Goal: Information Seeking & Learning: Stay updated

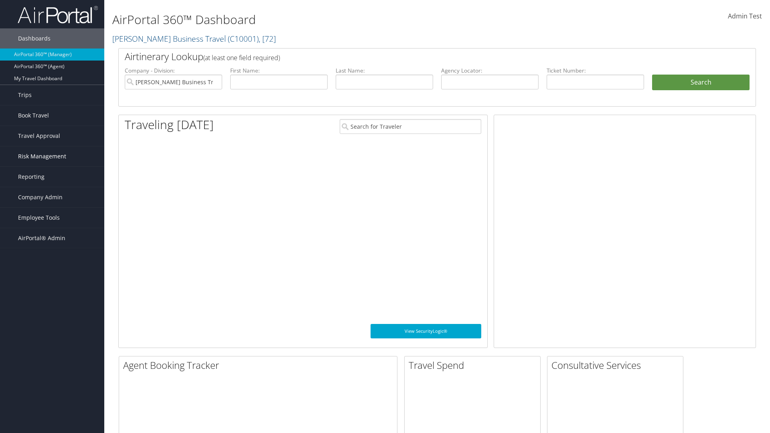
click at [52, 156] on span "Risk Management" at bounding box center [42, 156] width 48 height 20
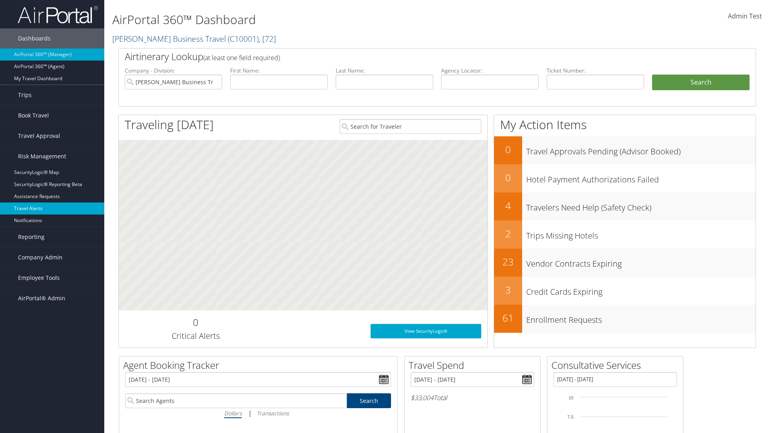
click at [52, 208] on link "Travel Alerts" at bounding box center [52, 208] width 104 height 12
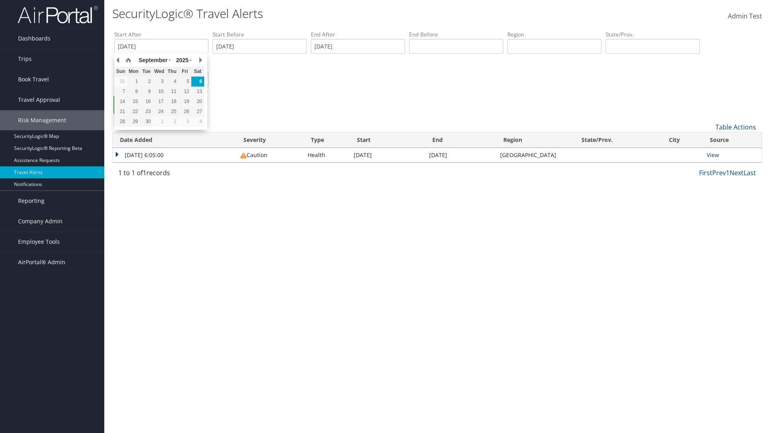
type input "[DATE]"
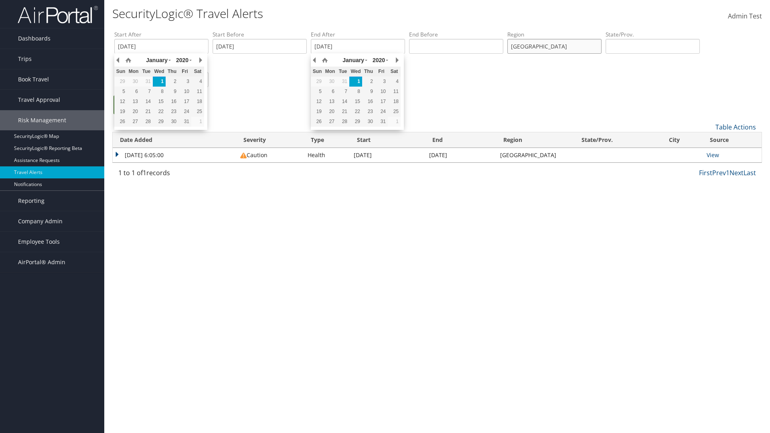
type input "[GEOGRAPHIC_DATA]"
click at [441, 109] on ul "Search" at bounding box center [440, 108] width 653 height 27
click at [133, 105] on link "Search" at bounding box center [132, 104] width 38 height 19
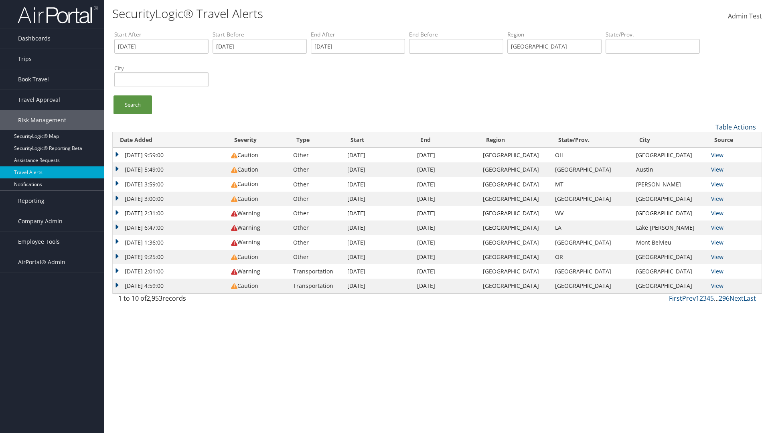
click at [735, 127] on link "Table Actions" at bounding box center [735, 127] width 40 height 9
click at [708, 153] on link "Column Visibility" at bounding box center [708, 153] width 105 height 14
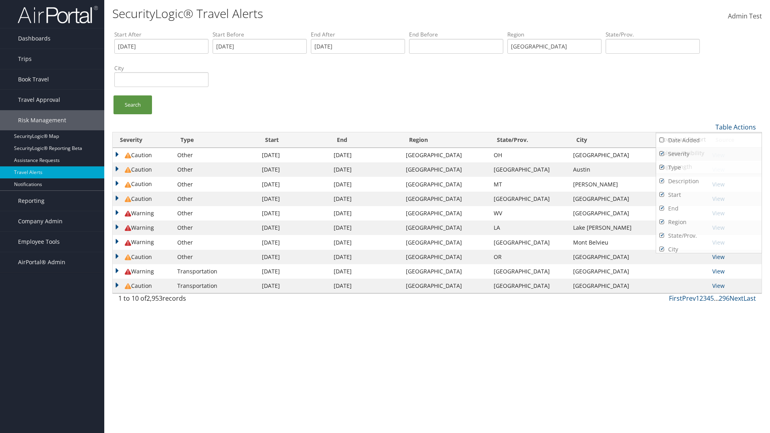
click at [708, 154] on link "Severity" at bounding box center [708, 154] width 105 height 14
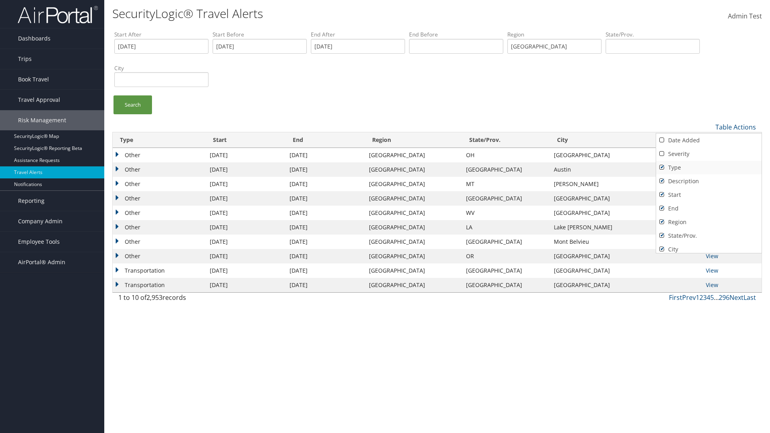
click at [708, 167] on link "Type" at bounding box center [708, 168] width 105 height 14
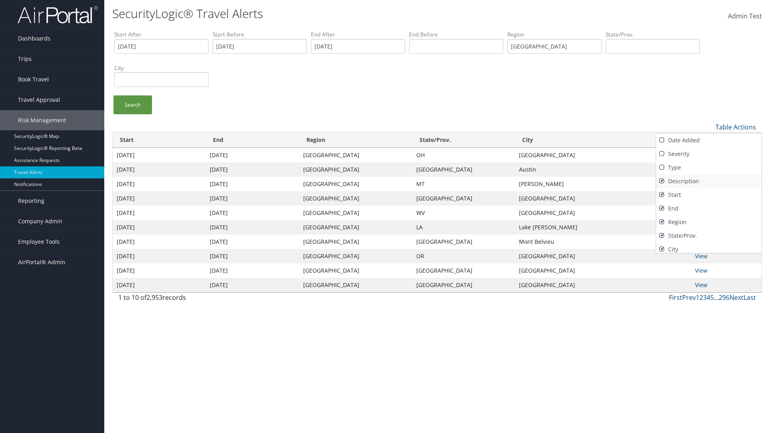
click at [708, 181] on link "Description" at bounding box center [708, 181] width 105 height 14
click at [708, 194] on link "Start" at bounding box center [708, 195] width 105 height 14
click at [708, 208] on link "End" at bounding box center [708, 209] width 105 height 14
click at [708, 222] on link "Region" at bounding box center [708, 222] width 105 height 14
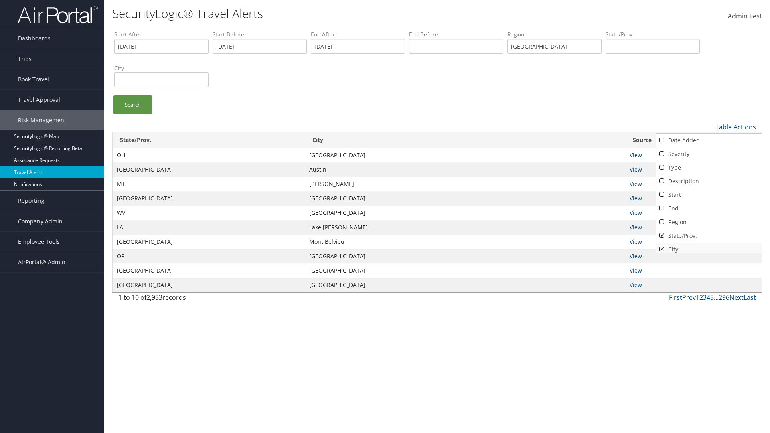
click at [708, 235] on link "State/Prov." at bounding box center [708, 236] width 105 height 14
click at [708, 246] on link "City" at bounding box center [708, 250] width 105 height 14
click at [708, 256] on link "Source" at bounding box center [708, 263] width 105 height 14
click at [385, 216] on div at bounding box center [385, 216] width 770 height 433
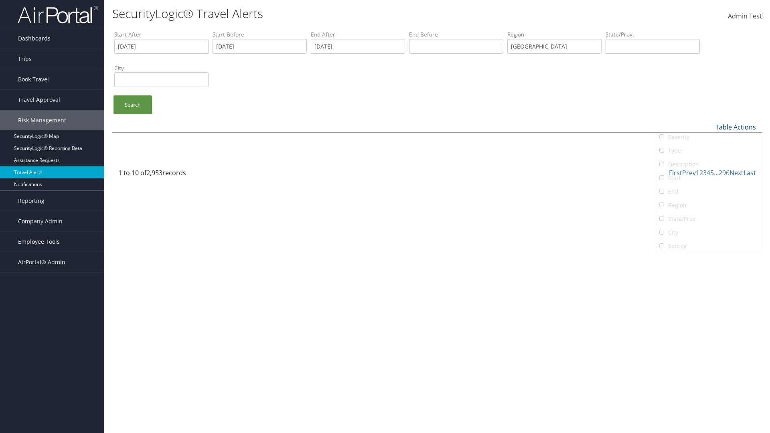
click at [735, 127] on link "Table Actions" at bounding box center [735, 127] width 40 height 9
click at [708, 140] on link "Date Added" at bounding box center [708, 141] width 105 height 14
click at [708, 154] on link "Severity" at bounding box center [708, 154] width 105 height 14
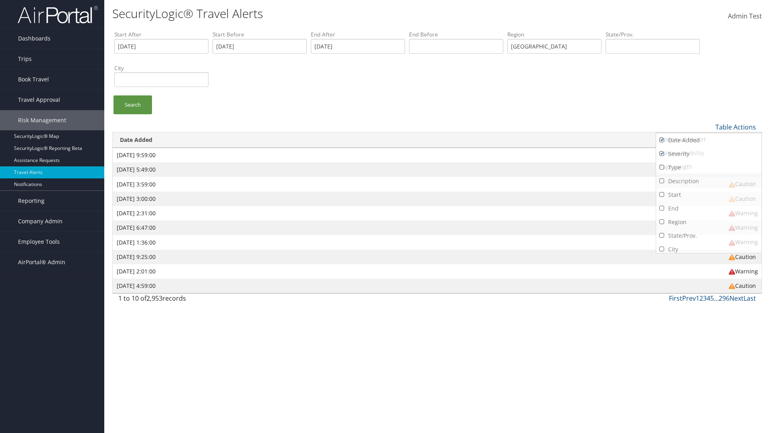
click at [708, 167] on link "Type" at bounding box center [708, 168] width 105 height 14
click at [708, 181] on link "Description" at bounding box center [708, 181] width 105 height 14
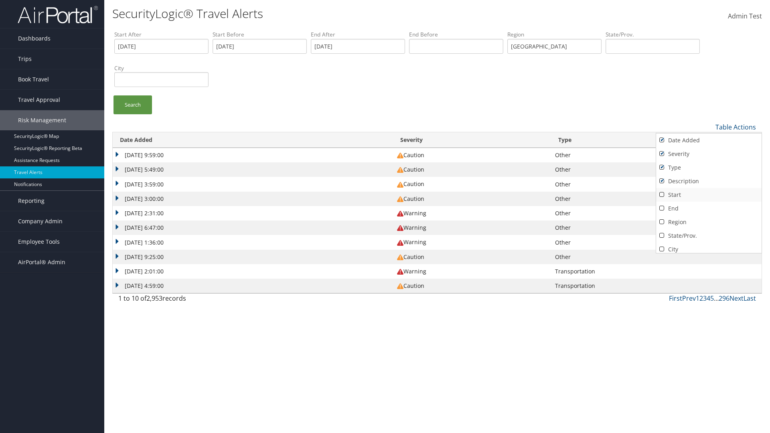
click at [708, 194] on link "Start" at bounding box center [708, 195] width 105 height 14
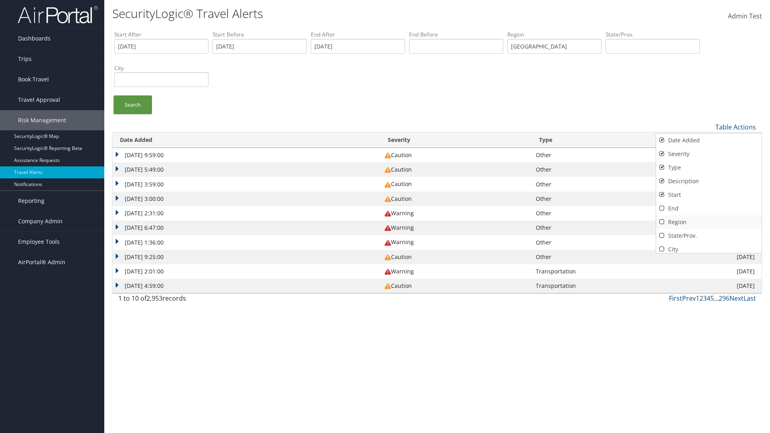
click at [708, 208] on link "End" at bounding box center [708, 209] width 105 height 14
click at [708, 222] on link "Region" at bounding box center [708, 222] width 105 height 14
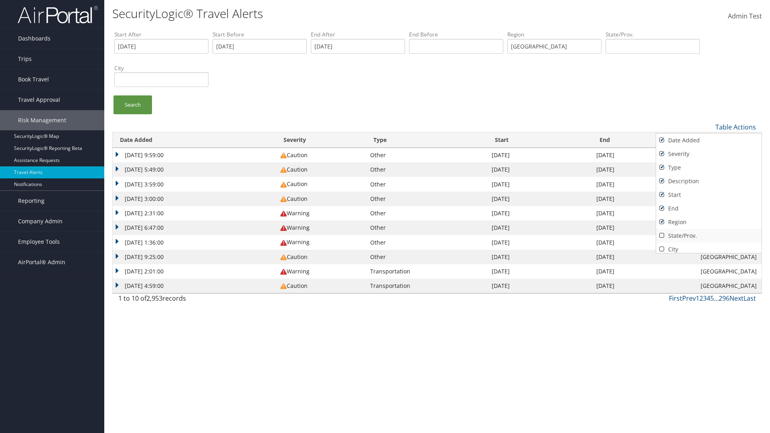
click at [708, 235] on link "State/Prov." at bounding box center [708, 236] width 105 height 14
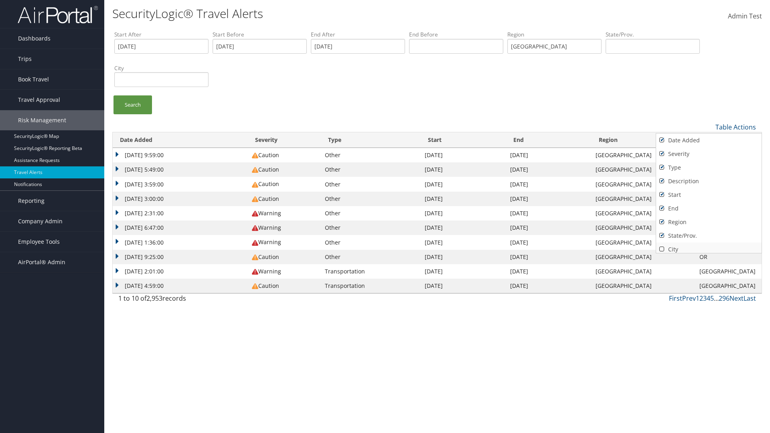
click at [708, 246] on link "City" at bounding box center [708, 250] width 105 height 14
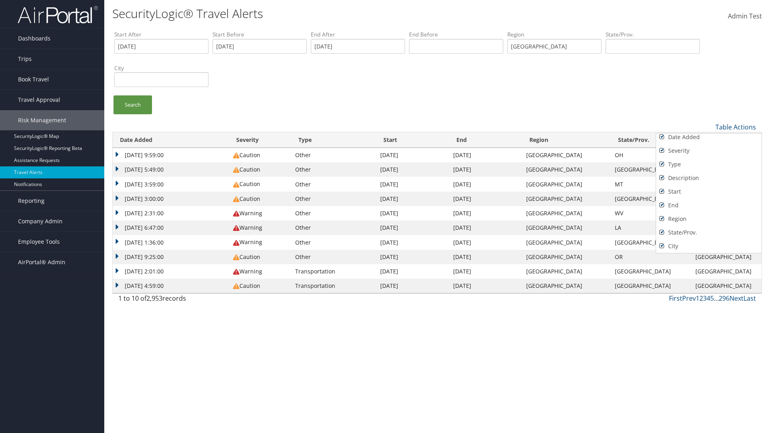
click at [708, 253] on link "Source" at bounding box center [708, 260] width 105 height 14
